Goal: Information Seeking & Learning: Learn about a topic

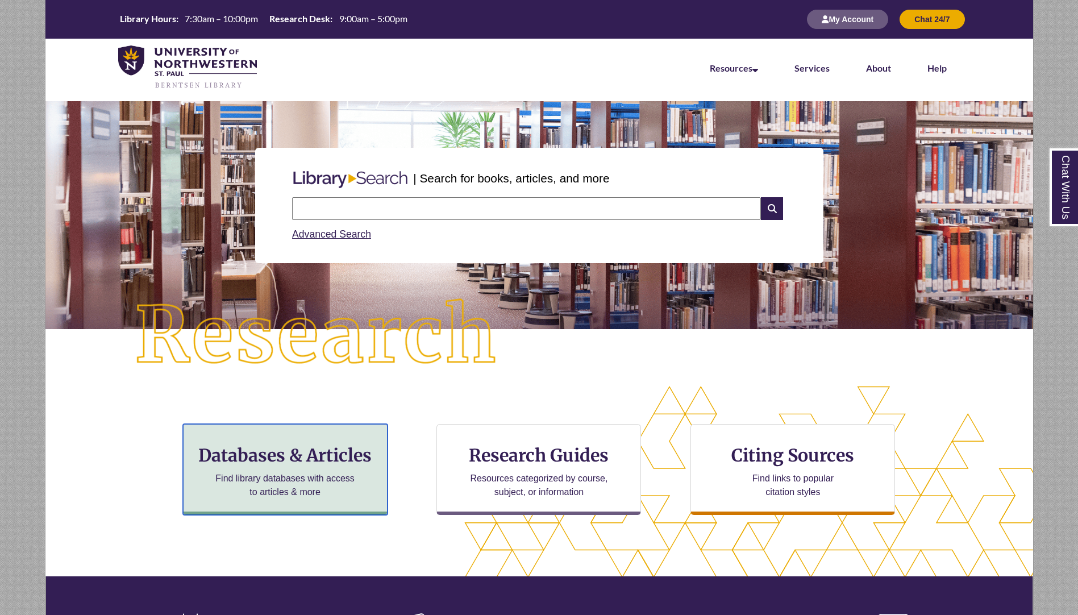
click at [278, 464] on h3 "Databases & Articles" at bounding box center [285, 455] width 185 height 22
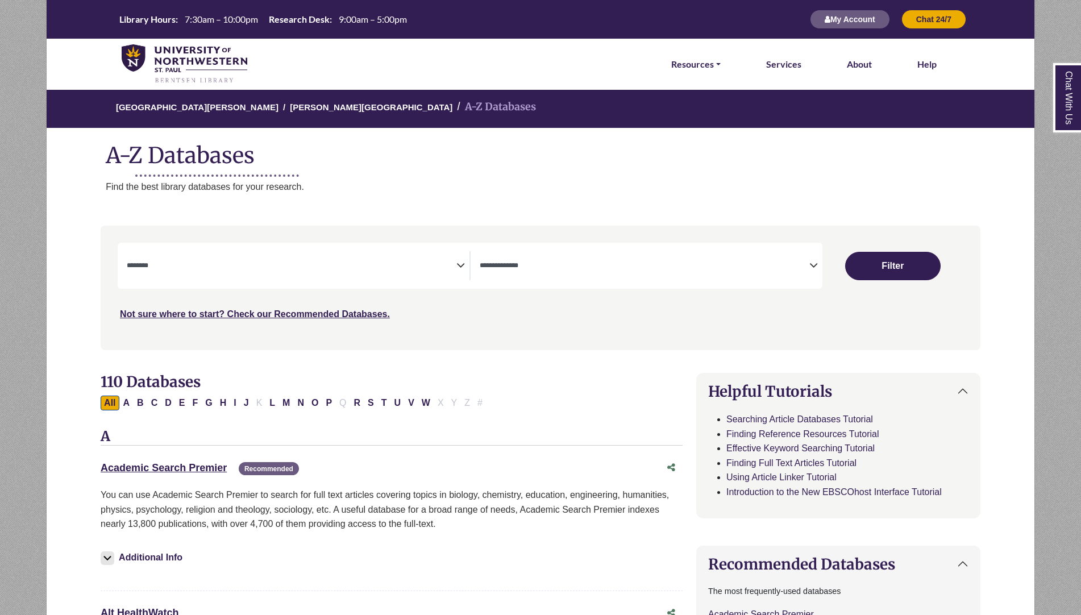
select select "Database Subject Filter"
select select "Database Types Filter"
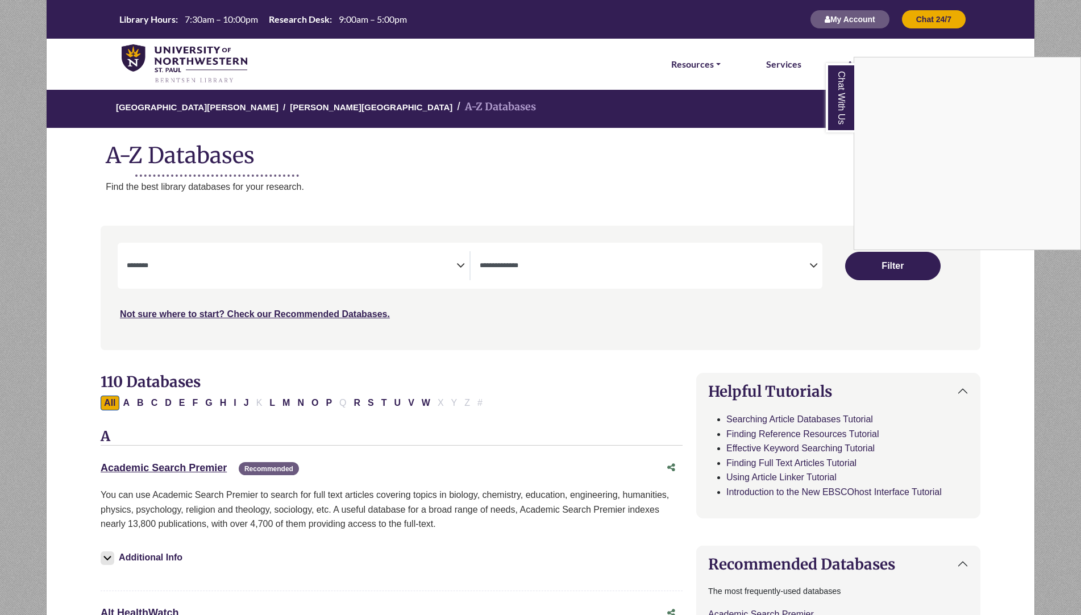
click at [161, 460] on div "Chat With Us" at bounding box center [540, 307] width 1081 height 615
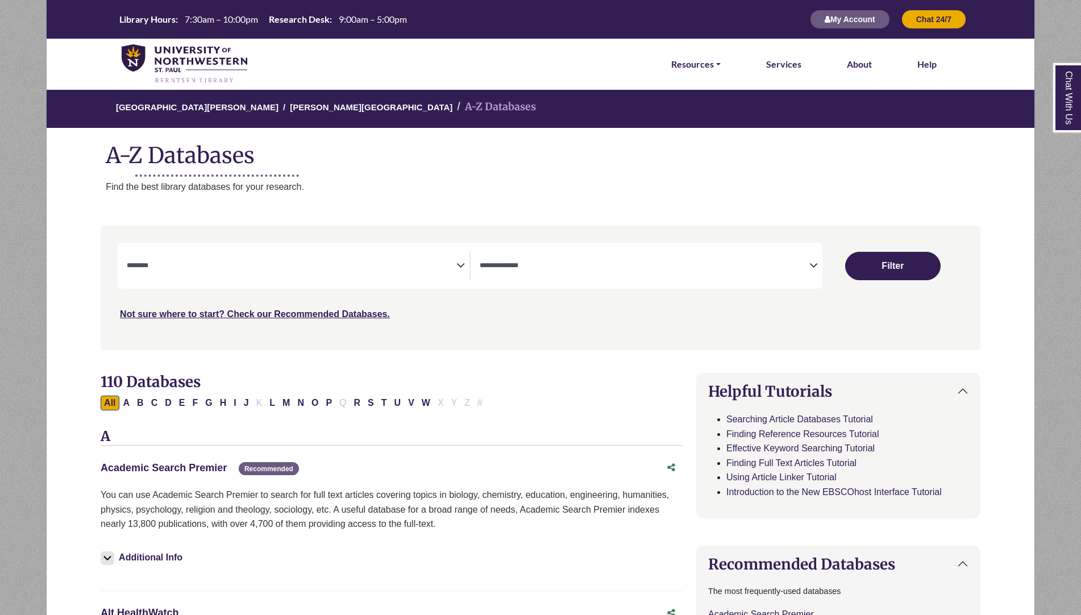
click at [159, 466] on link "Academic Search Premier This link opens in a new window" at bounding box center [164, 467] width 126 height 11
